Goal: Task Accomplishment & Management: Complete application form

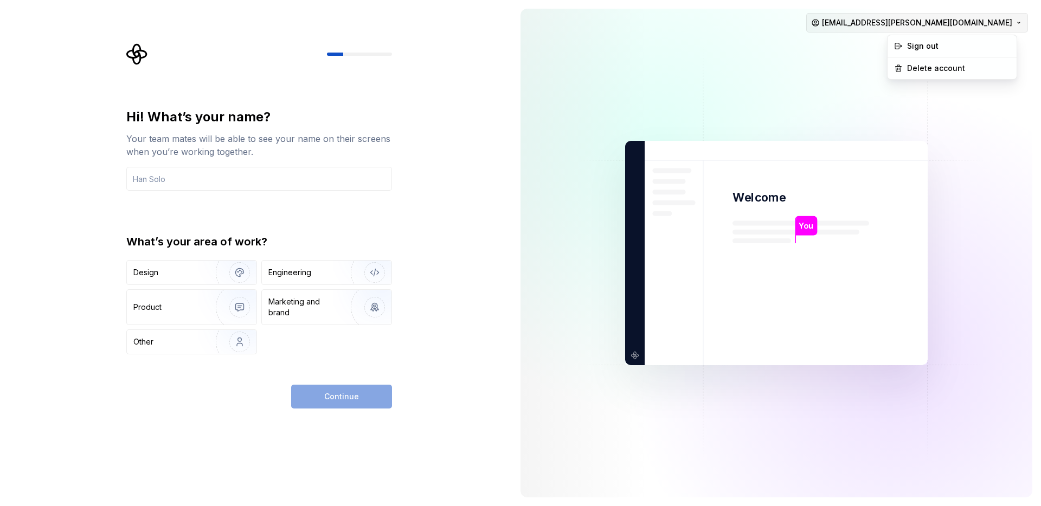
click at [1010, 17] on html "Hi! What’s your name? Your team mates will be able to see your name on their sc…" at bounding box center [520, 253] width 1041 height 506
click at [920, 69] on div "Delete account" at bounding box center [958, 68] width 103 height 11
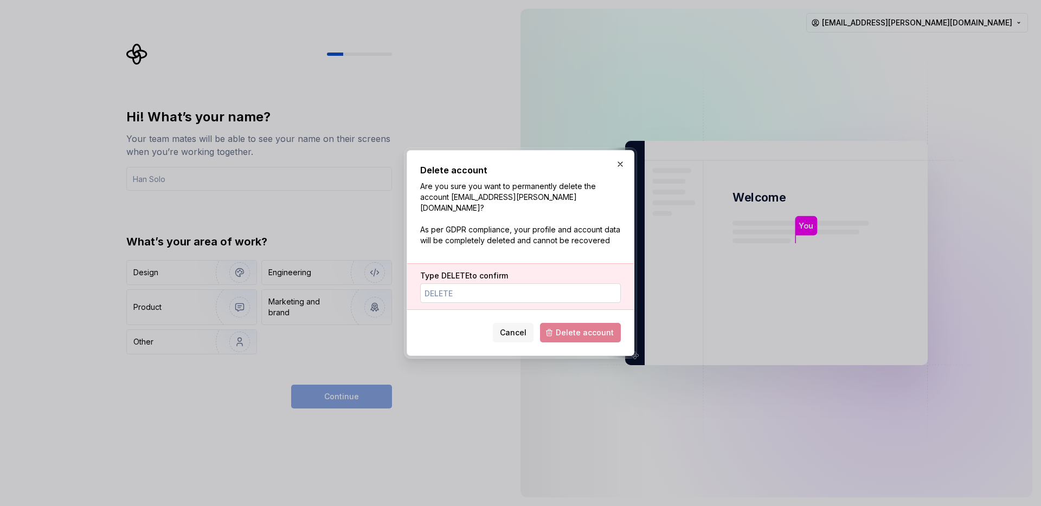
click at [535, 283] on input "Type DELETE to confirm" at bounding box center [520, 293] width 201 height 20
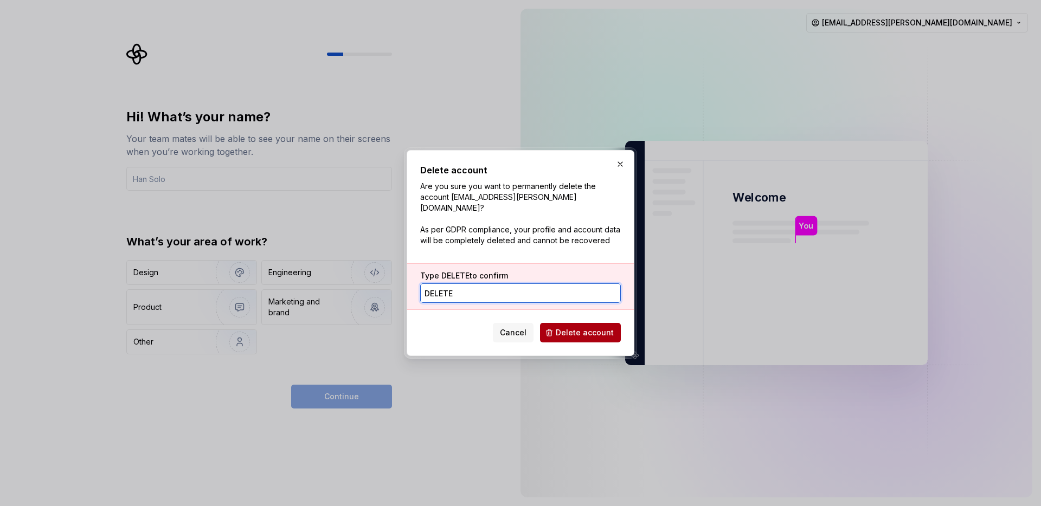
type input "DELETE"
click at [594, 327] on span "Delete account" at bounding box center [585, 332] width 58 height 11
click at [567, 240] on p "Are you sure you want to permanently delete the account christian.salas@thescor…" at bounding box center [520, 213] width 201 height 65
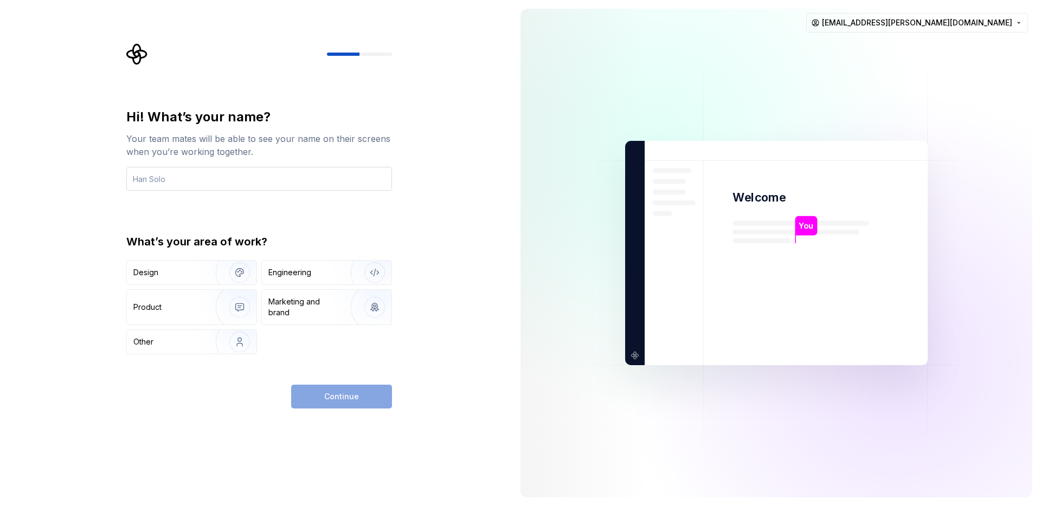
click at [234, 180] on input "text" at bounding box center [259, 179] width 266 height 24
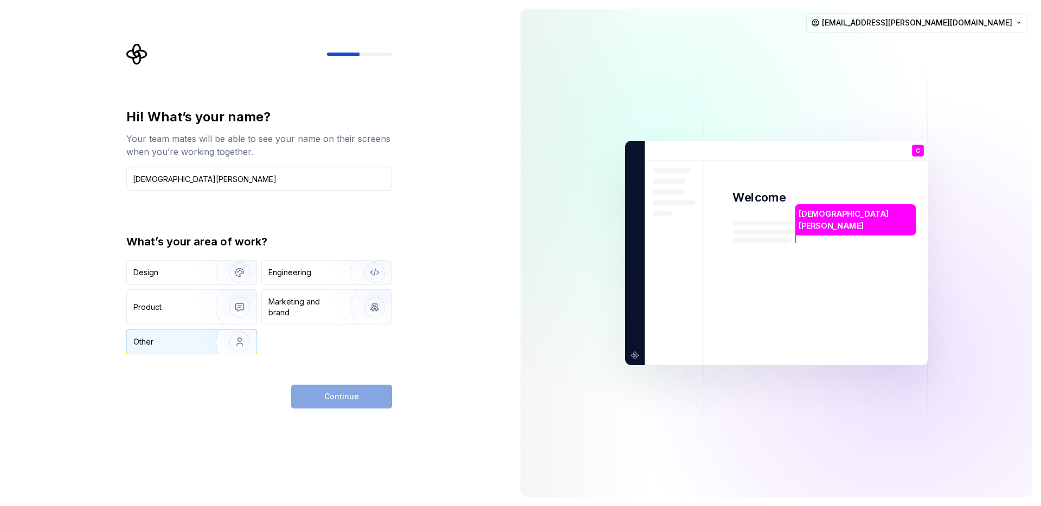
type input "[DEMOGRAPHIC_DATA][PERSON_NAME]"
click at [209, 335] on img "button" at bounding box center [232, 342] width 69 height 73
click at [338, 392] on span "Continue" at bounding box center [341, 396] width 35 height 11
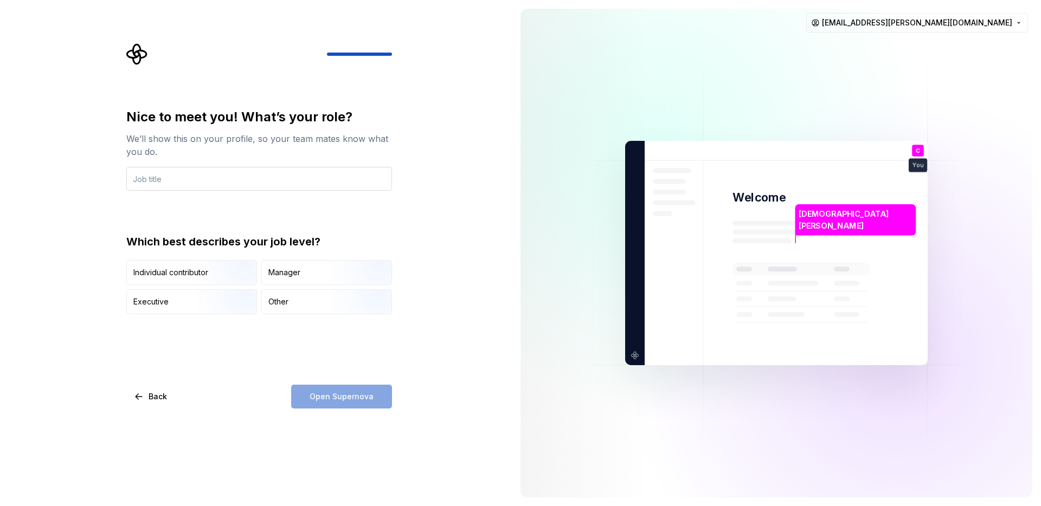
click at [222, 184] on input "text" at bounding box center [259, 179] width 266 height 24
type input "Senior Trader, Sportsbook Operations"
click at [285, 304] on div "Other" at bounding box center [278, 301] width 20 height 11
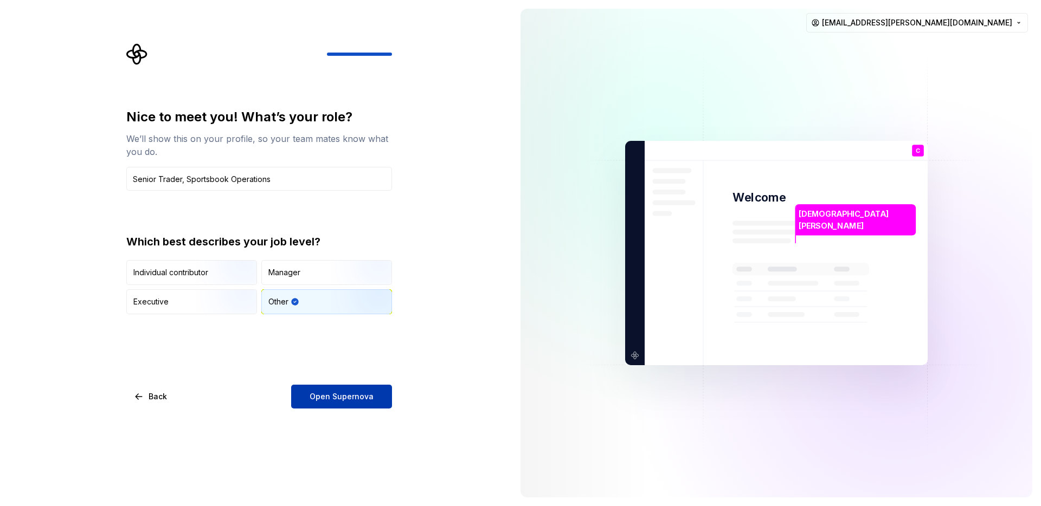
click at [353, 395] on span "Open Supernova" at bounding box center [341, 396] width 64 height 11
